Goal: Transaction & Acquisition: Purchase product/service

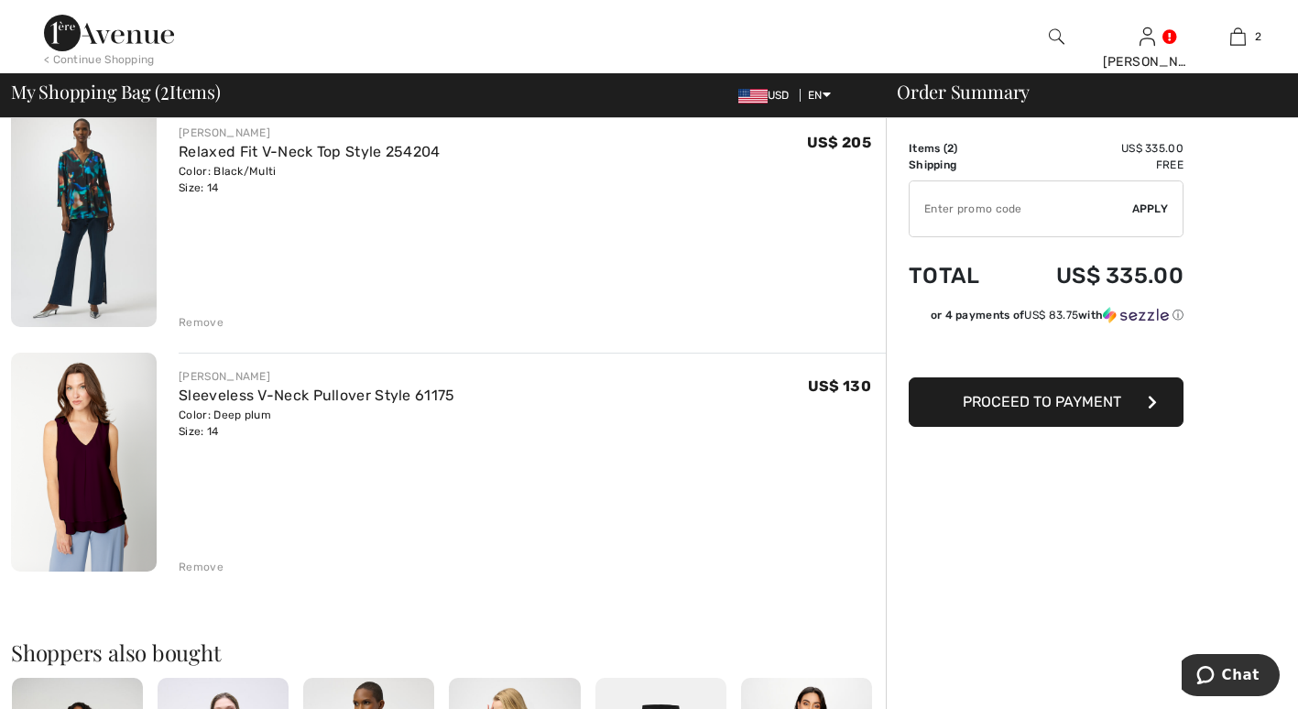
scroll to position [241, 0]
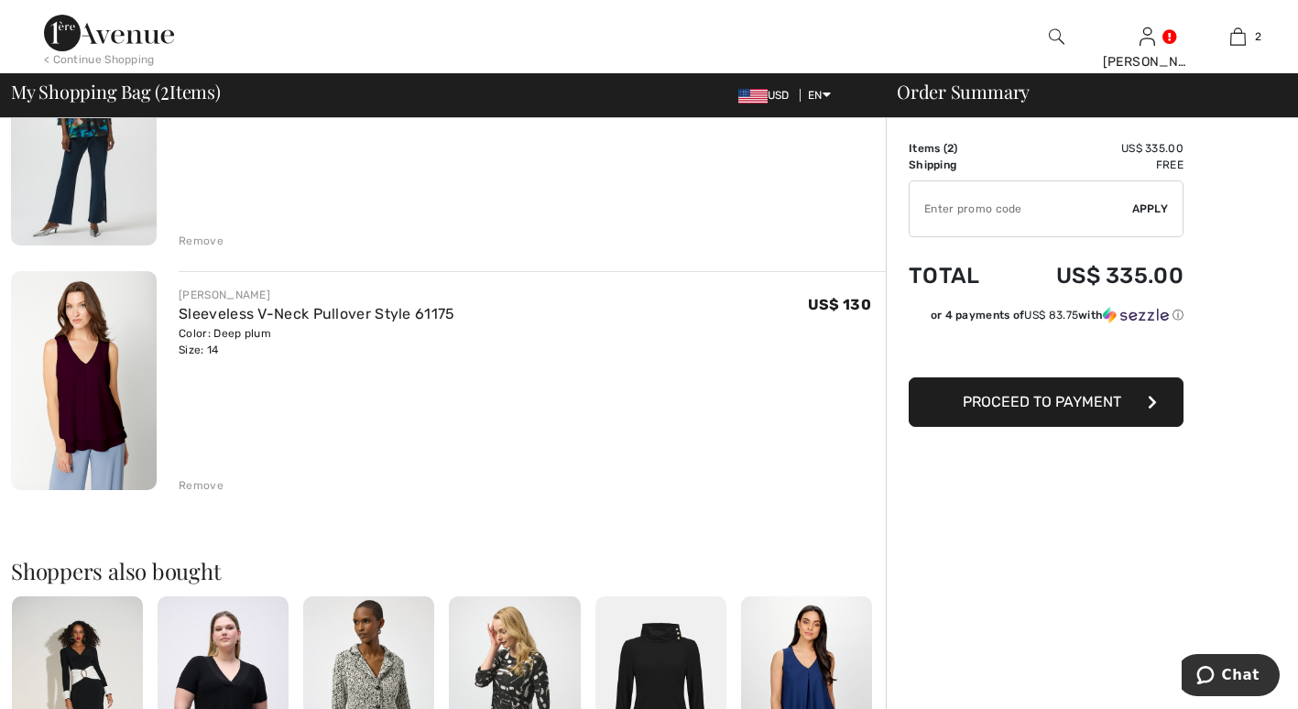
click at [200, 489] on div "Remove" at bounding box center [201, 485] width 45 height 16
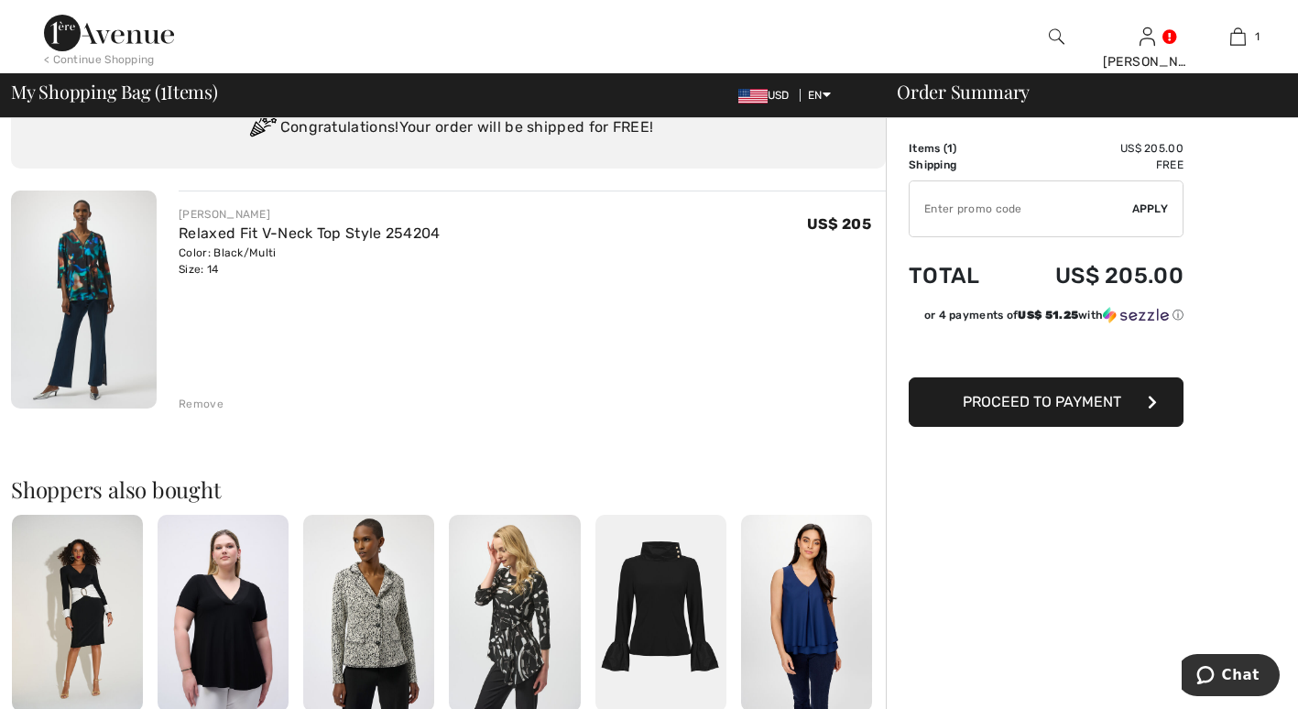
scroll to position [0, 0]
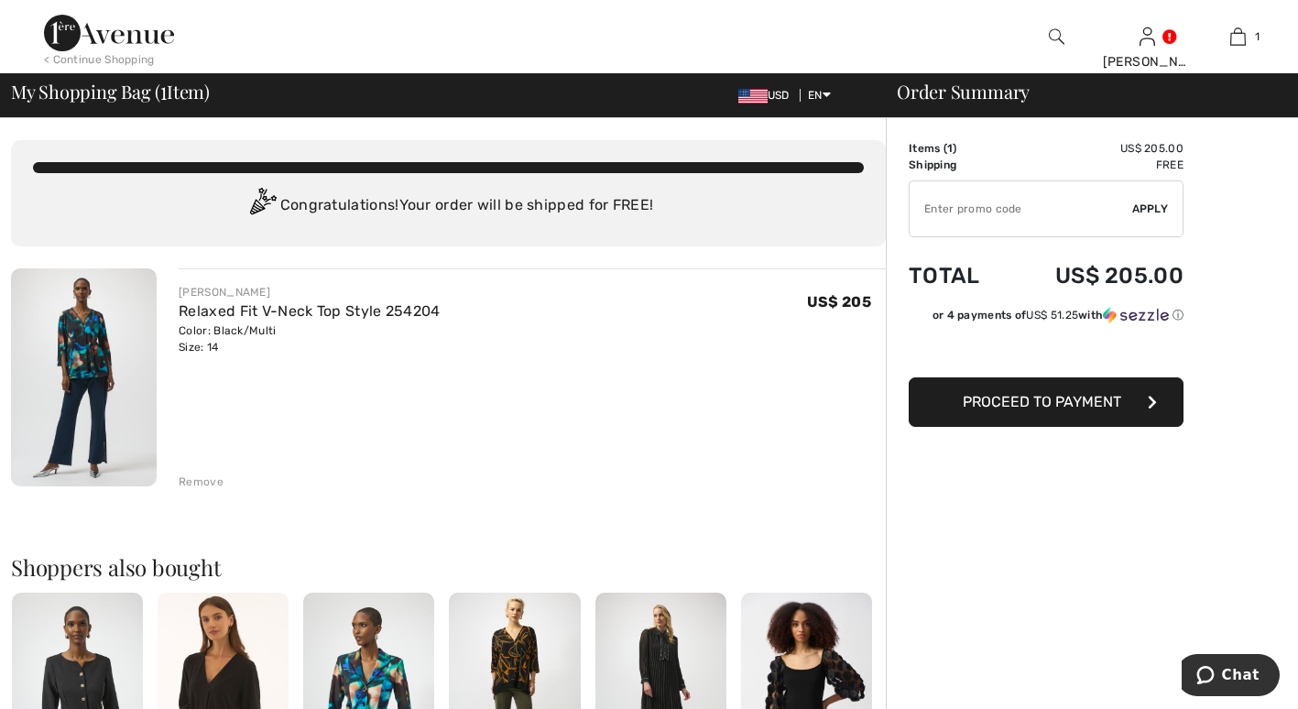
click at [1062, 405] on span "Proceed to Payment" at bounding box center [1042, 401] width 158 height 17
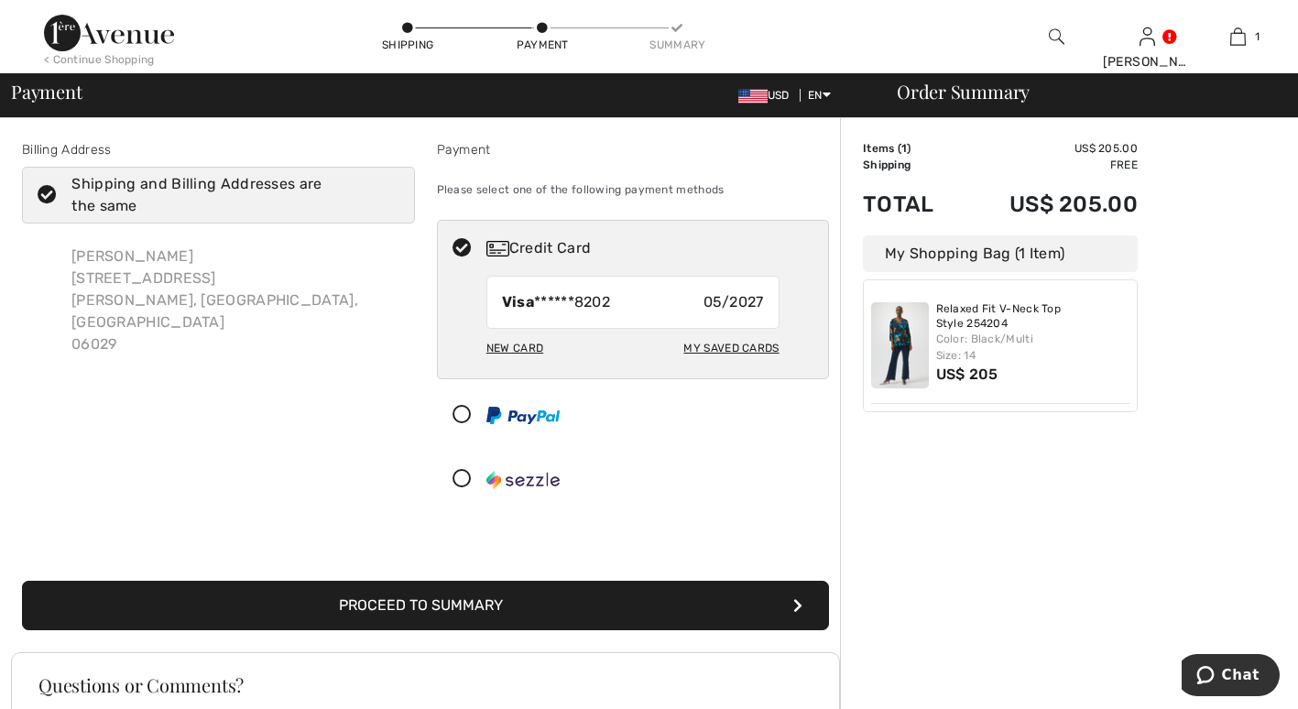
click at [404, 601] on button "Proceed to Summary" at bounding box center [425, 605] width 807 height 49
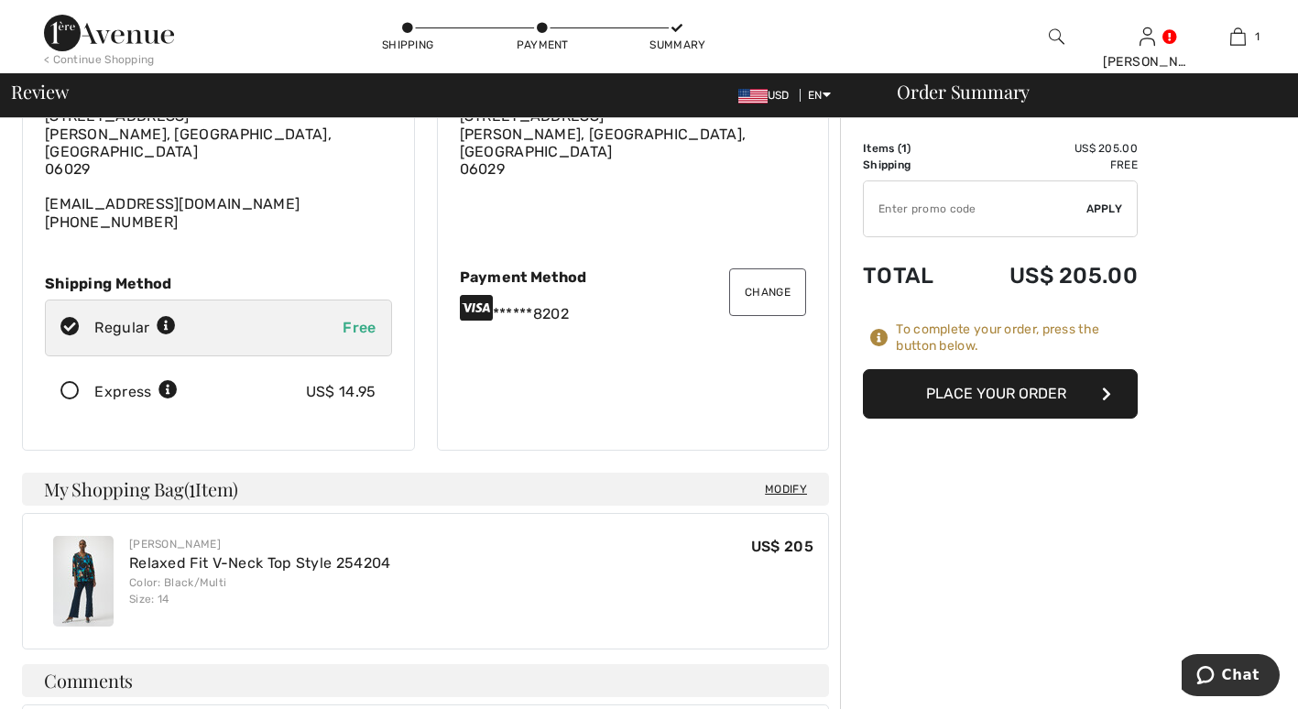
scroll to position [139, 0]
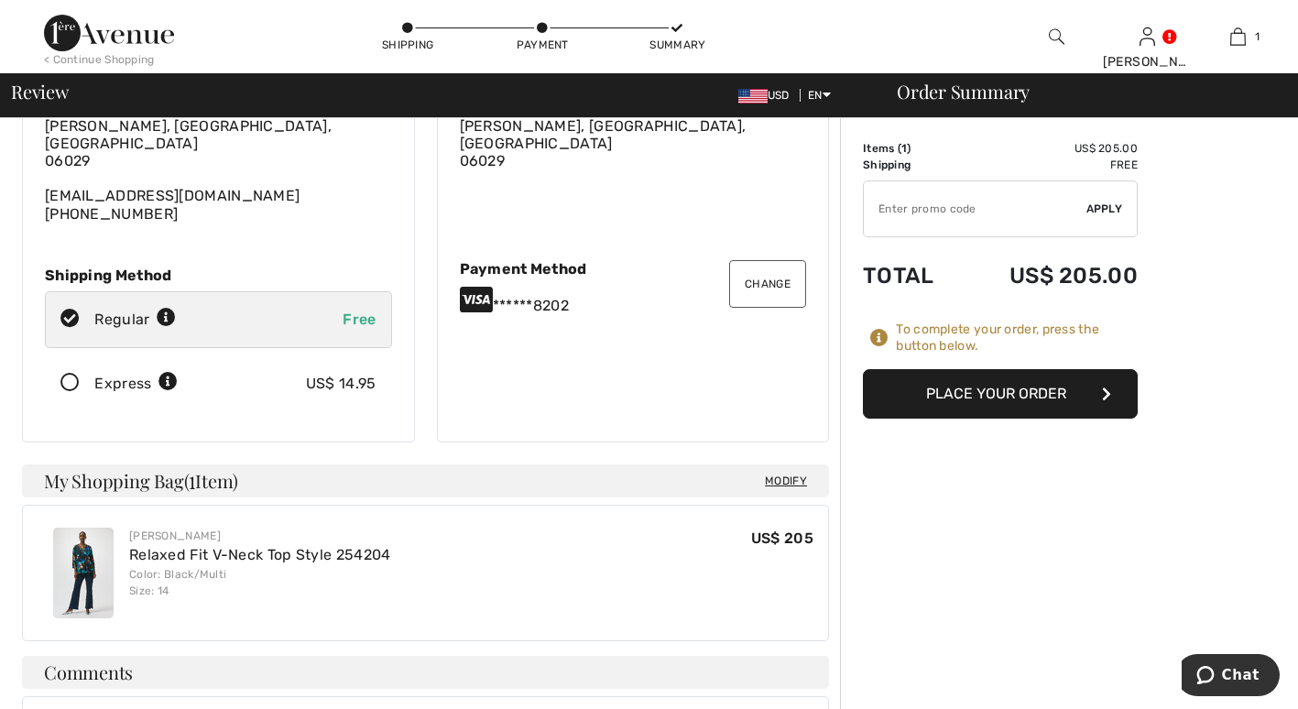
click at [959, 391] on button "Place Your Order" at bounding box center [1000, 393] width 275 height 49
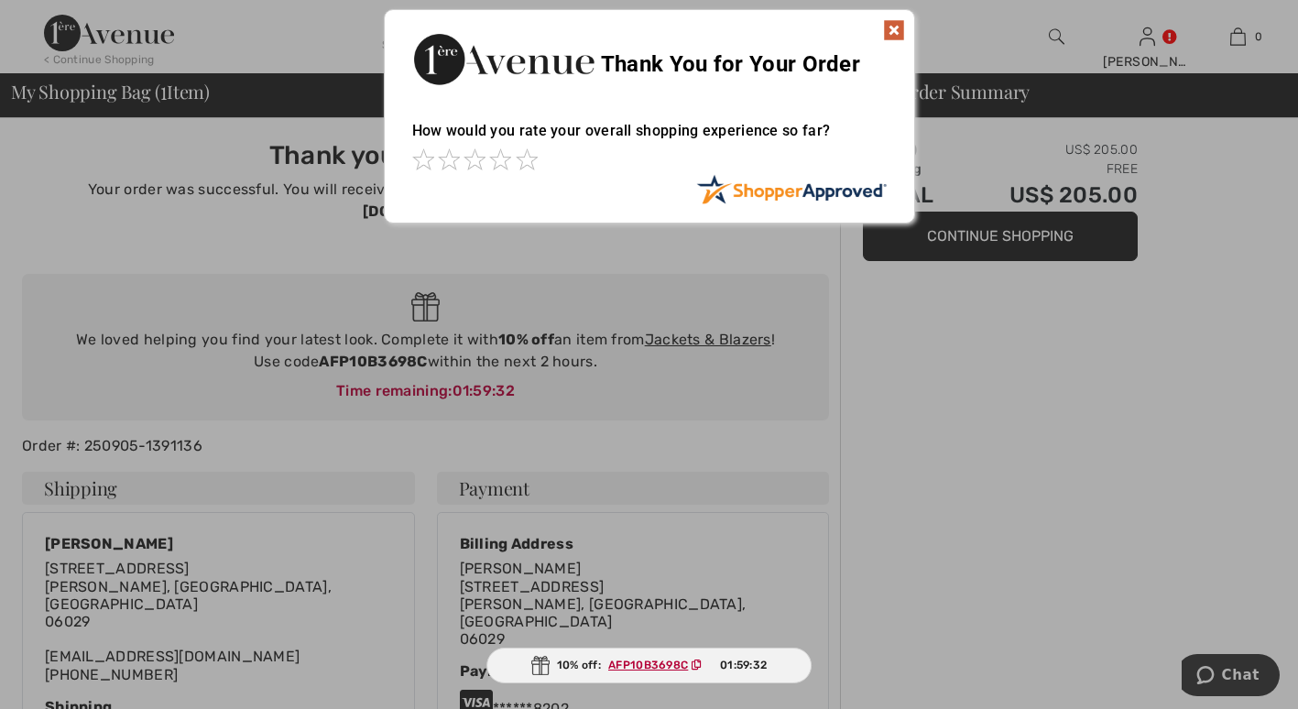
click at [896, 36] on img at bounding box center [894, 30] width 22 height 22
